Goal: Information Seeking & Learning: Understand process/instructions

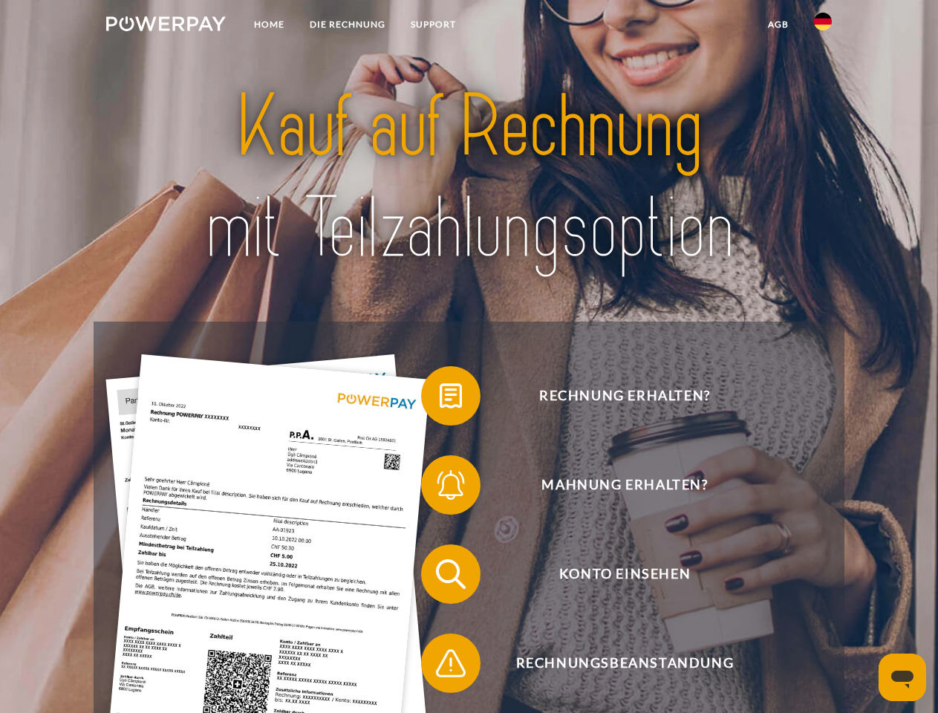
click at [166, 26] on img at bounding box center [166, 23] width 120 height 15
click at [822, 26] on img at bounding box center [823, 22] width 18 height 18
click at [777, 24] on link "agb" at bounding box center [778, 24] width 46 height 27
click at [439, 399] on span at bounding box center [428, 396] width 74 height 74
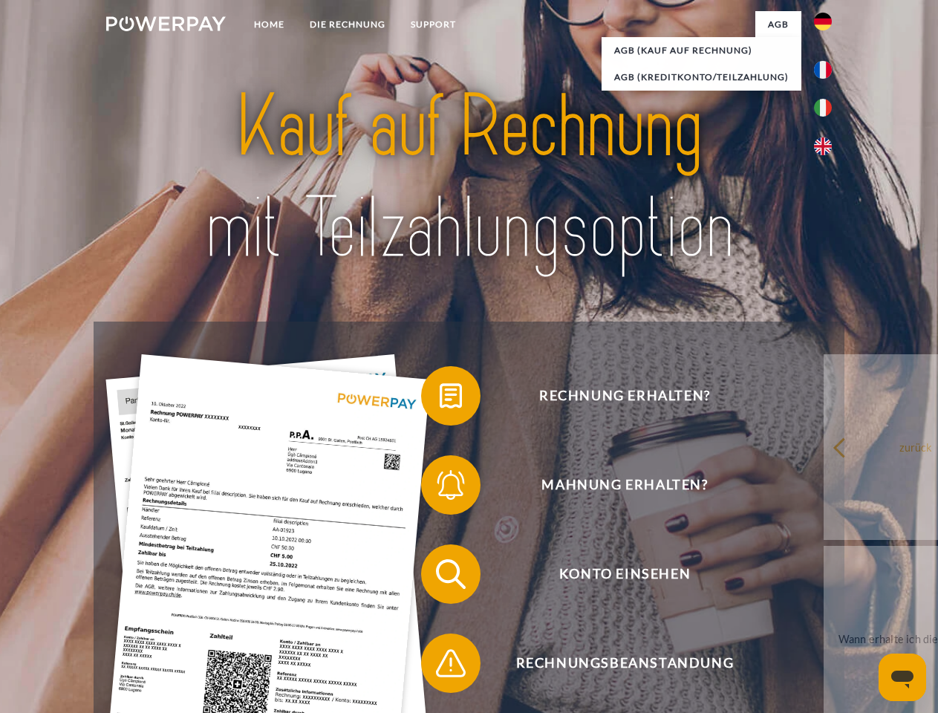
click at [439, 488] on span at bounding box center [428, 485] width 74 height 74
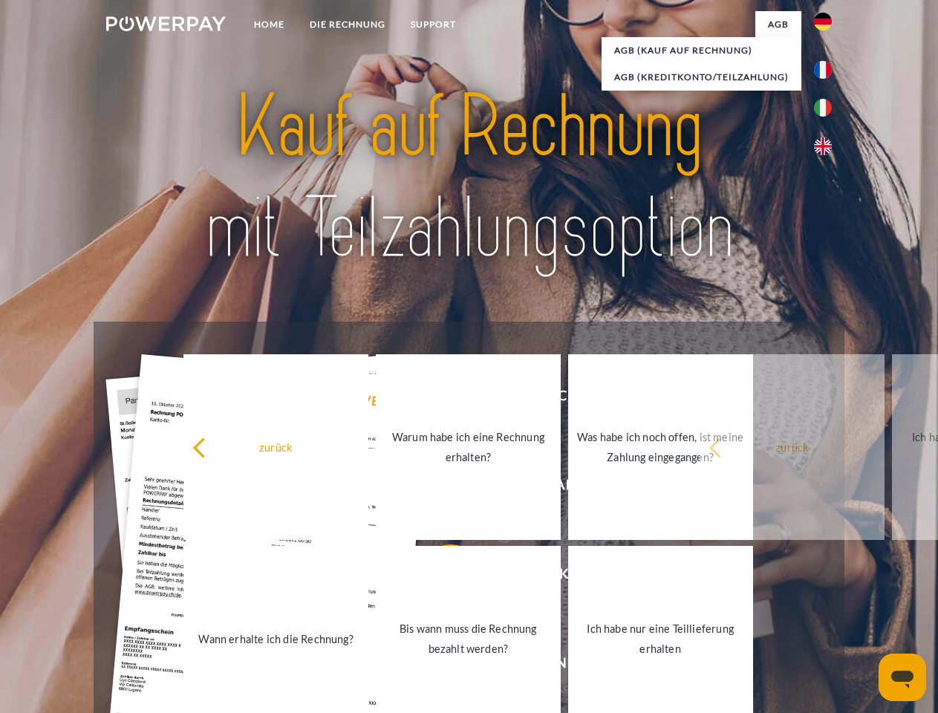
click at [439, 577] on link "Bis wann muss die Rechnung bezahlt werden?" at bounding box center [468, 639] width 185 height 186
click at [439, 666] on span at bounding box center [428, 663] width 74 height 74
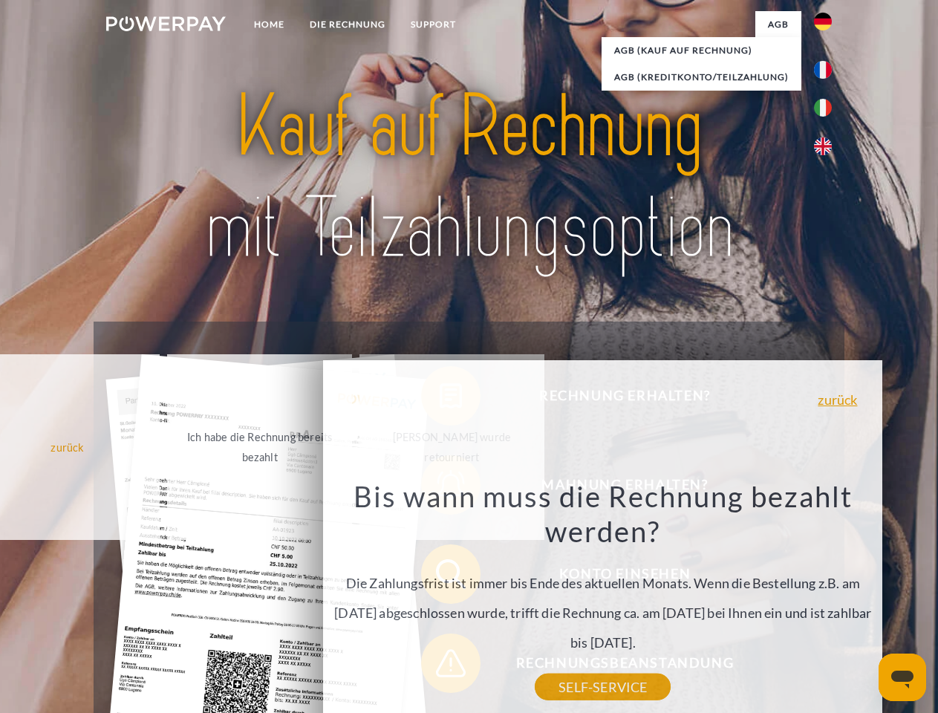
click at [902, 677] on icon "Messaging-Fenster öffnen" at bounding box center [902, 679] width 22 height 18
